Goal: Browse casually

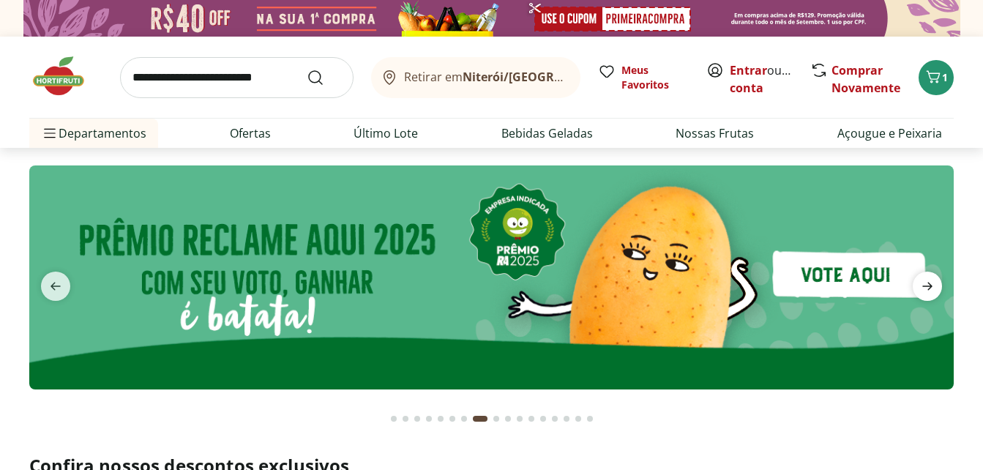
click at [931, 282] on icon "next" at bounding box center [927, 286] width 18 height 18
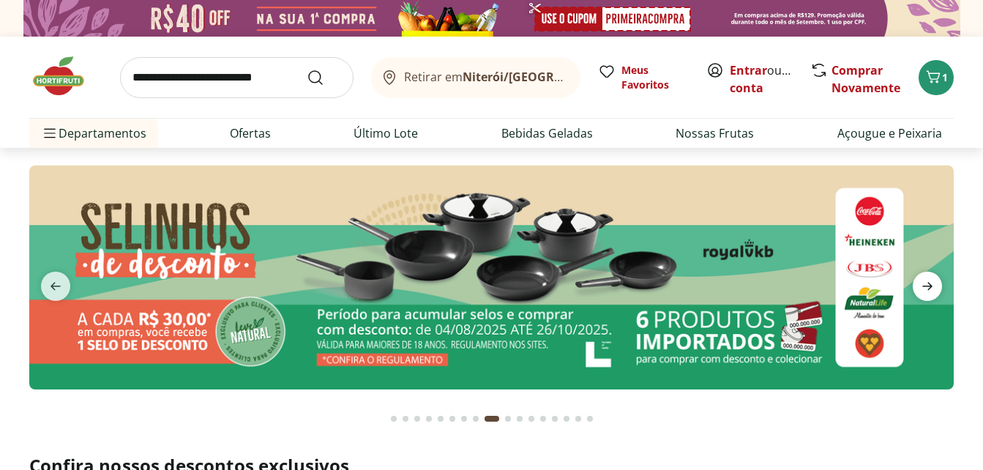
click at [931, 282] on icon "next" at bounding box center [927, 286] width 18 height 18
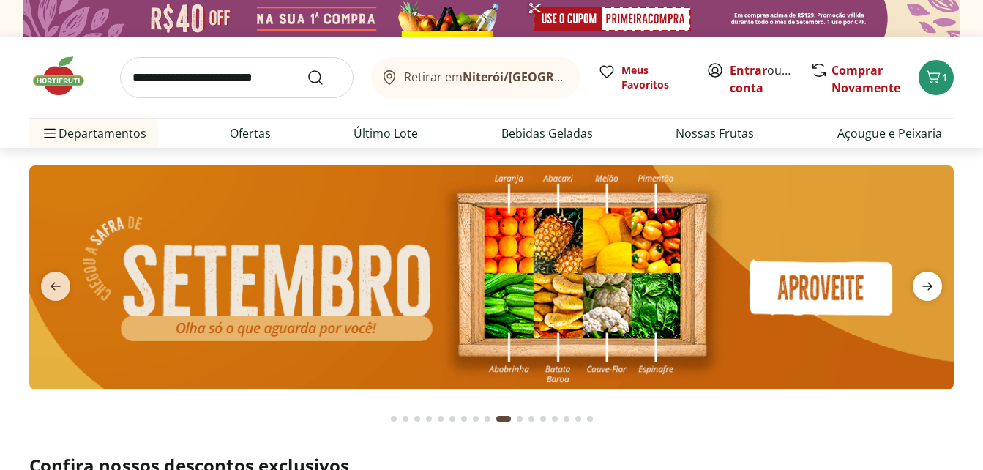
click at [931, 282] on icon "next" at bounding box center [927, 286] width 18 height 18
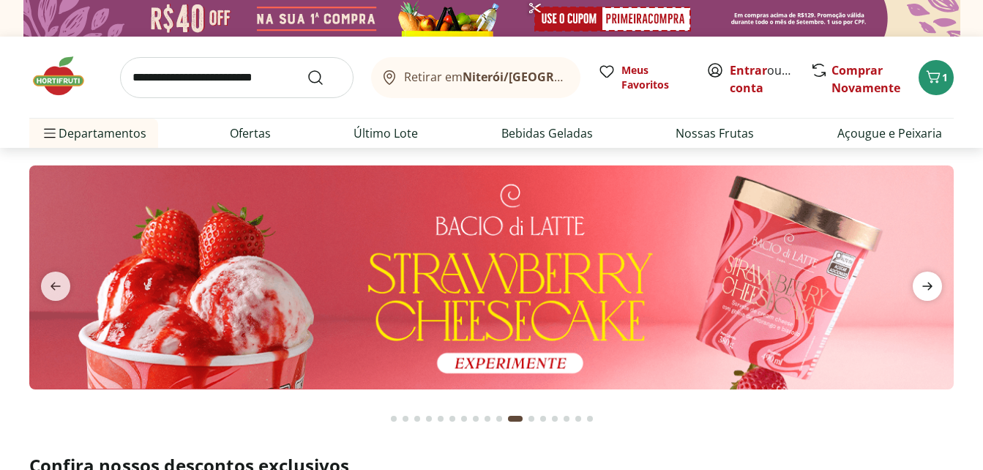
click at [931, 282] on icon "next" at bounding box center [927, 286] width 18 height 18
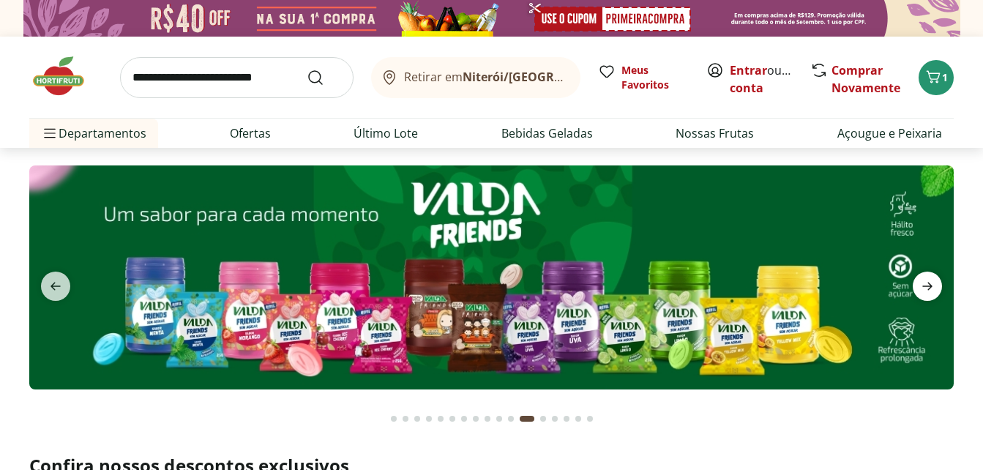
click at [931, 282] on icon "next" at bounding box center [927, 286] width 18 height 18
